Goal: Task Accomplishment & Management: Use online tool/utility

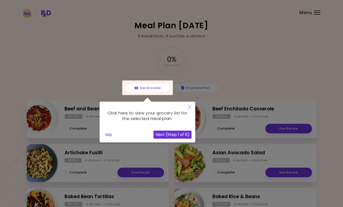
click at [189, 107] on icon "Close" at bounding box center [190, 107] width 4 height 4
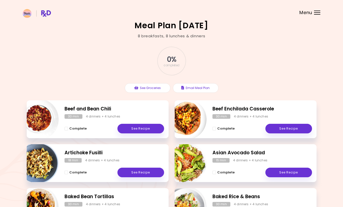
click at [299, 13] on span "Menu" at bounding box center [305, 12] width 13 height 5
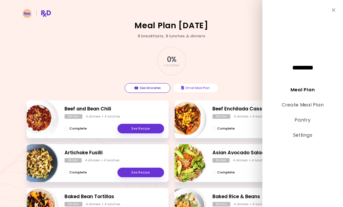
click at [143, 90] on button "See Groceries" at bounding box center [148, 88] width 46 height 10
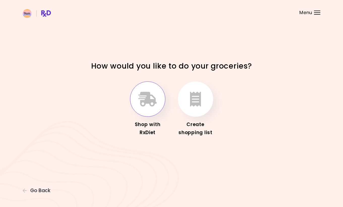
click at [140, 109] on button "button" at bounding box center [147, 98] width 35 height 35
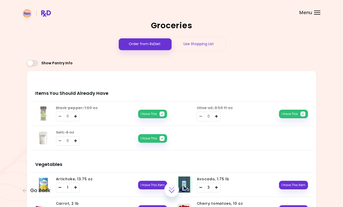
click at [211, 46] on div "Use Shopping List" at bounding box center [199, 43] width 54 height 13
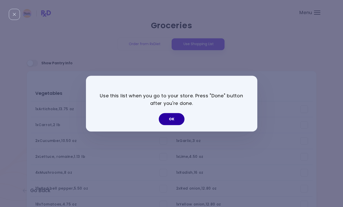
click at [172, 123] on button "OK" at bounding box center [172, 119] width 26 height 12
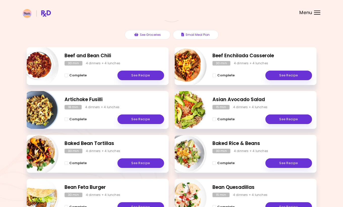
scroll to position [47, 0]
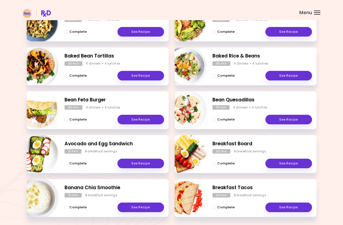
scroll to position [148, 0]
